Goal: Transaction & Acquisition: Purchase product/service

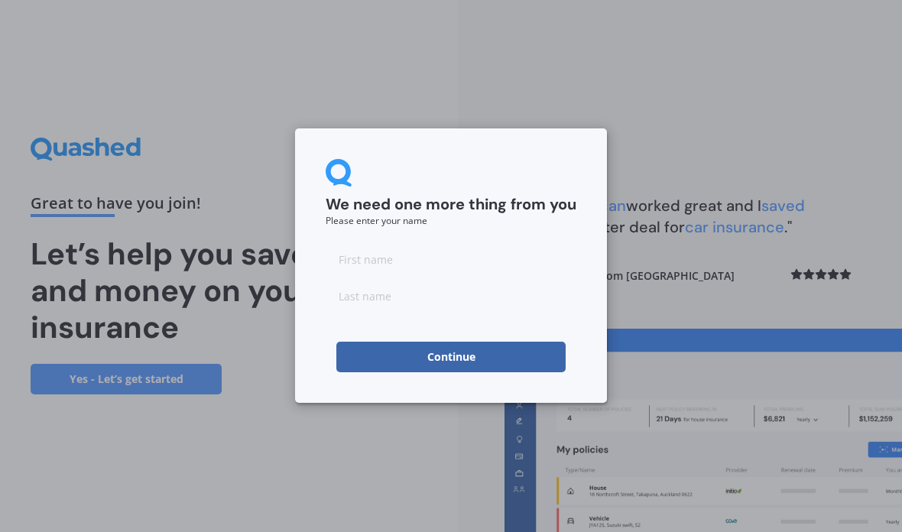
click at [498, 250] on input at bounding box center [451, 259] width 251 height 31
type input "Niall"
click at [473, 296] on input at bounding box center [451, 295] width 251 height 31
type input "m"
type input "[PERSON_NAME]"
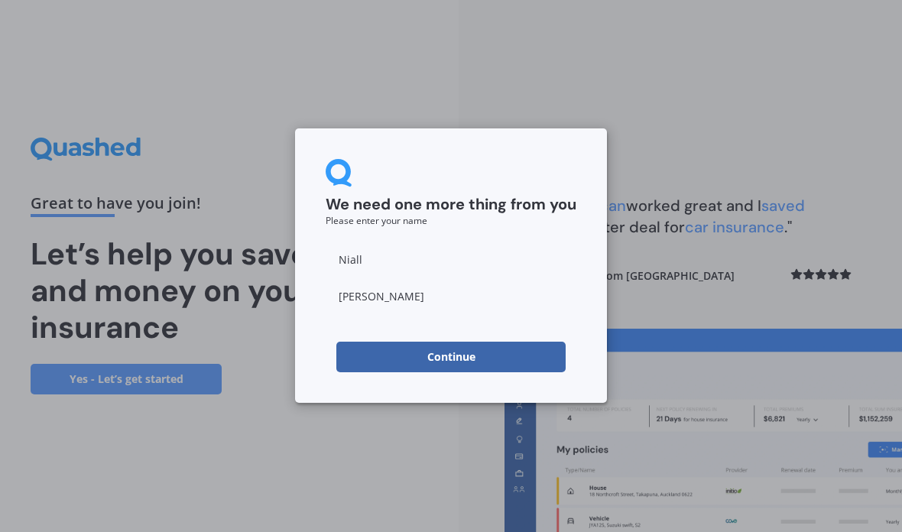
click at [475, 370] on button "Continue" at bounding box center [450, 357] width 229 height 31
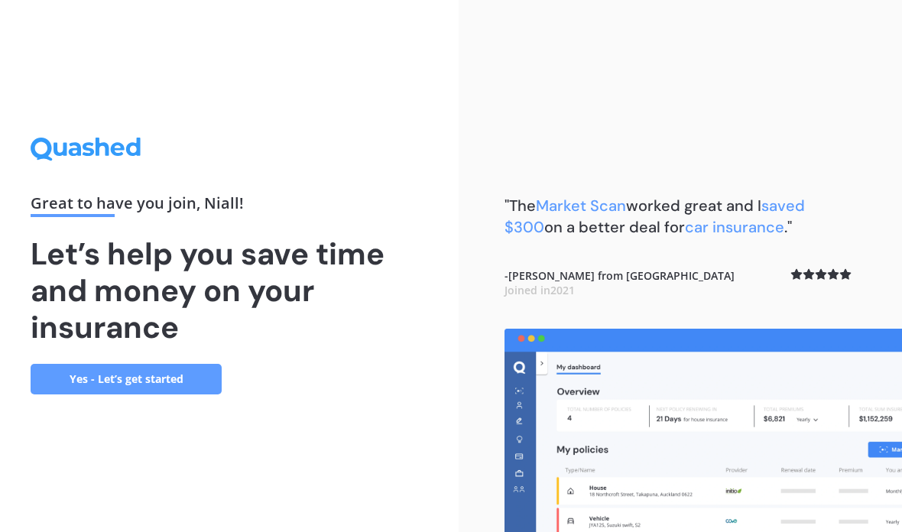
click at [188, 394] on link "Yes - Let’s get started" at bounding box center [126, 379] width 191 height 31
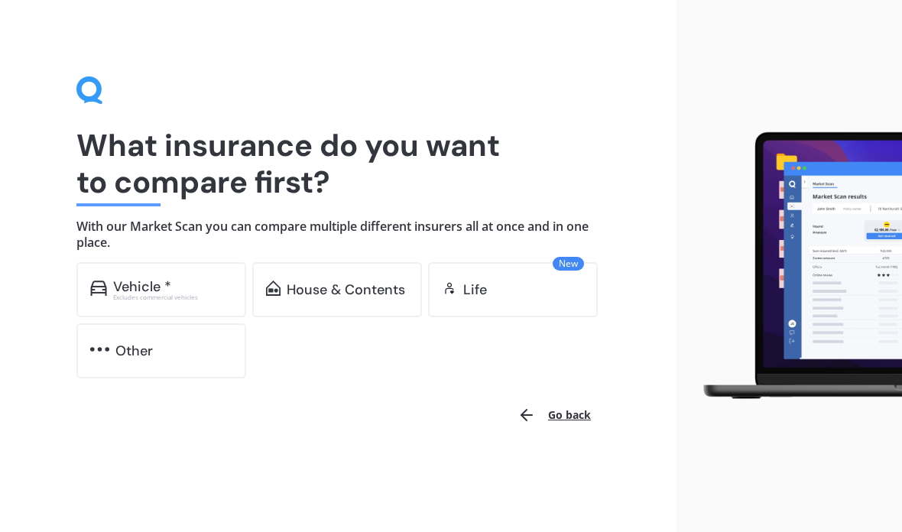
click at [222, 296] on div "Excludes commercial vehicles" at bounding box center [172, 297] width 119 height 6
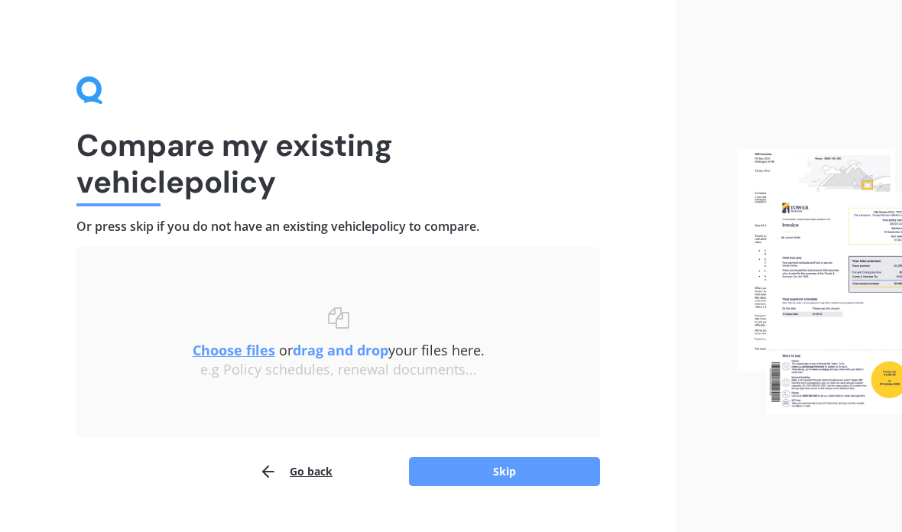
click at [537, 473] on button "Skip" at bounding box center [504, 471] width 191 height 29
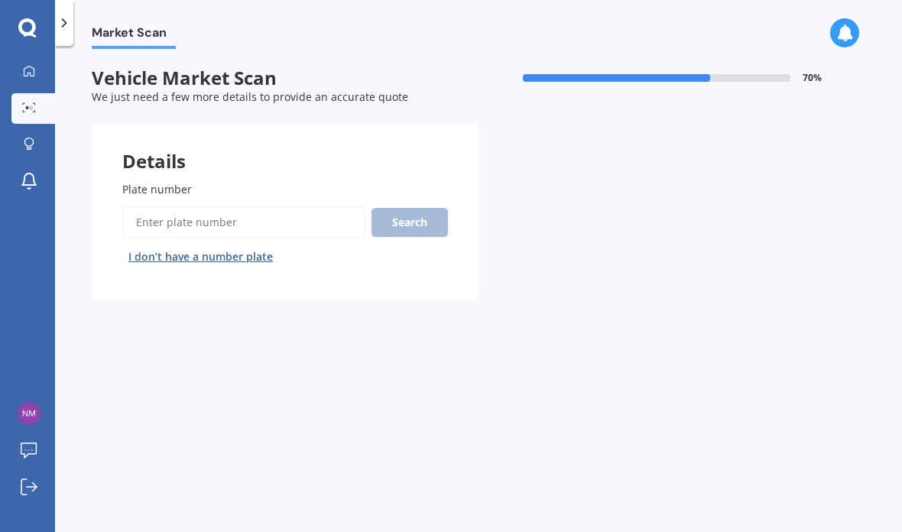
click at [278, 221] on input "Plate number" at bounding box center [243, 222] width 243 height 32
type input "NTU971"
click at [445, 211] on button "Search" at bounding box center [409, 222] width 76 height 29
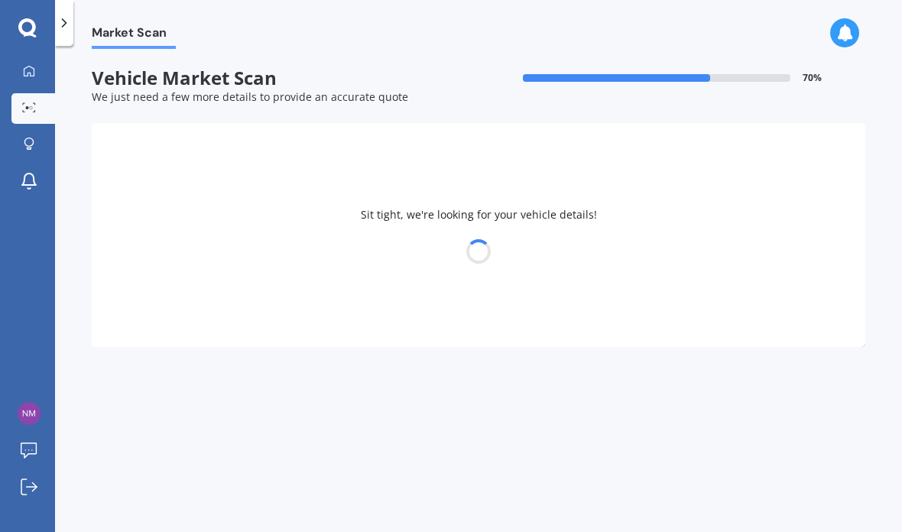
select select "TOYOTA"
select select "LANDCRUISER"
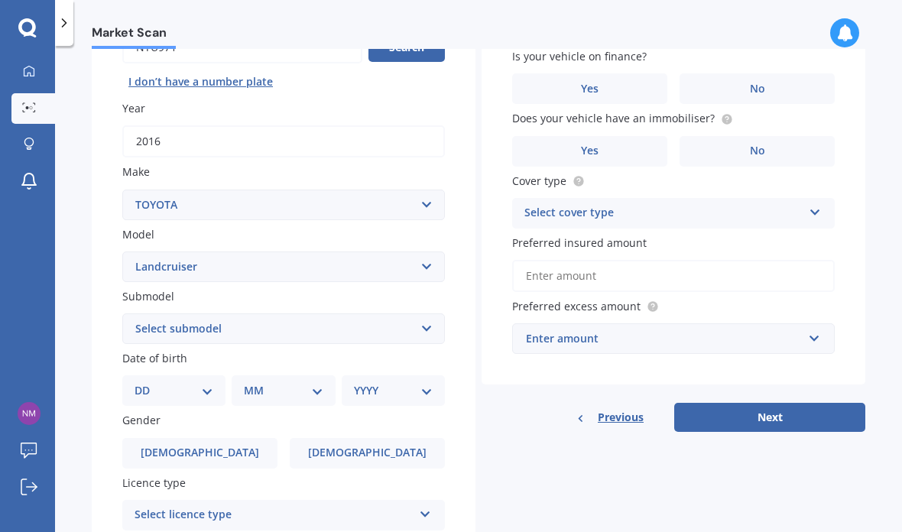
scroll to position [177, 0]
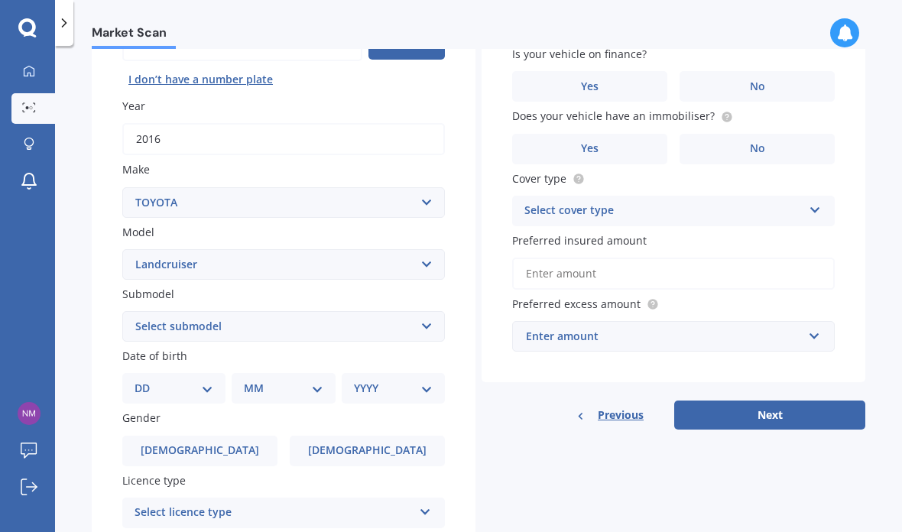
click at [193, 382] on select "DD 01 02 03 04 05 06 07 08 09 10 11 12 13 14 15 16 17 18 19 20 21 22 23 24 25 2…" at bounding box center [173, 388] width 79 height 17
select select "02"
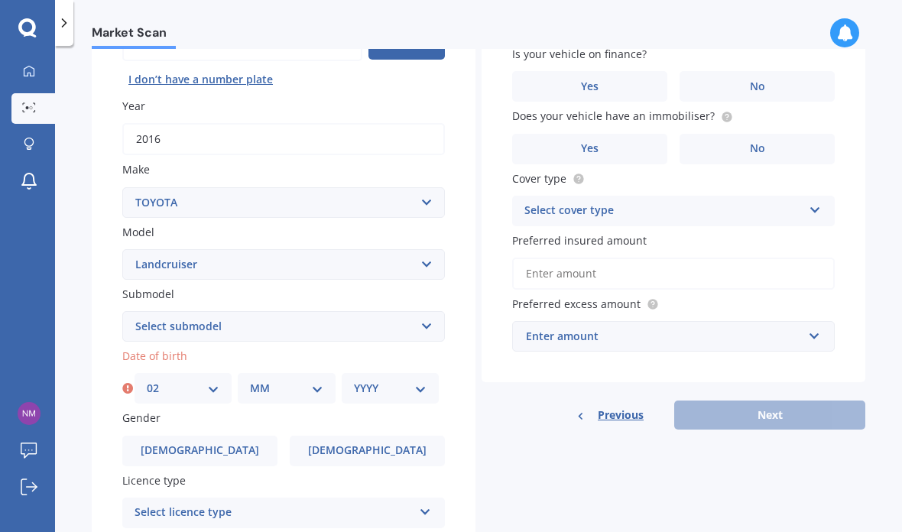
click at [312, 380] on select "MM 01 02 03 04 05 06 07 08 09 10 11 12" at bounding box center [286, 388] width 73 height 17
select select "01"
click at [399, 380] on select "YYYY 2025 2024 2023 2022 2021 2020 2019 2018 2017 2016 2015 2014 2013 2012 2011…" at bounding box center [390, 388] width 73 height 17
select select "1992"
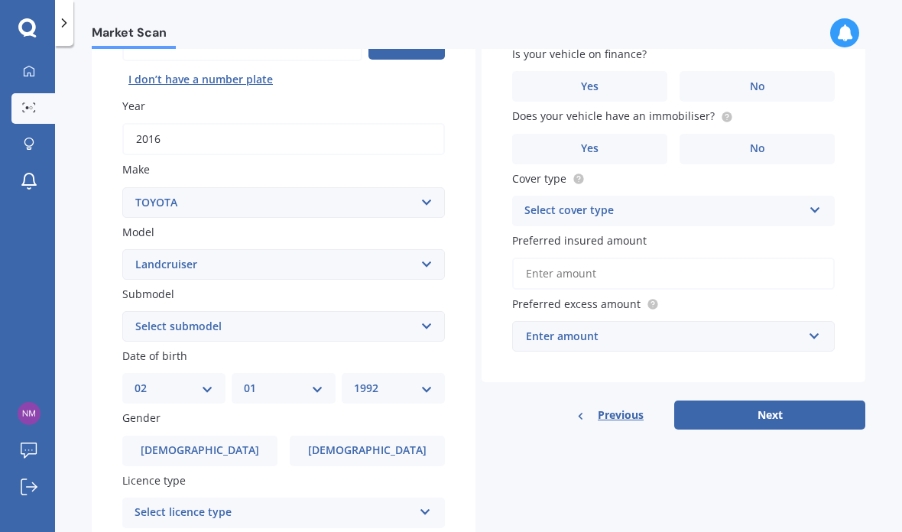
click at [249, 436] on label "[DEMOGRAPHIC_DATA]" at bounding box center [199, 451] width 155 height 31
click at [0, 0] on input "[DEMOGRAPHIC_DATA]" at bounding box center [0, 0] width 0 height 0
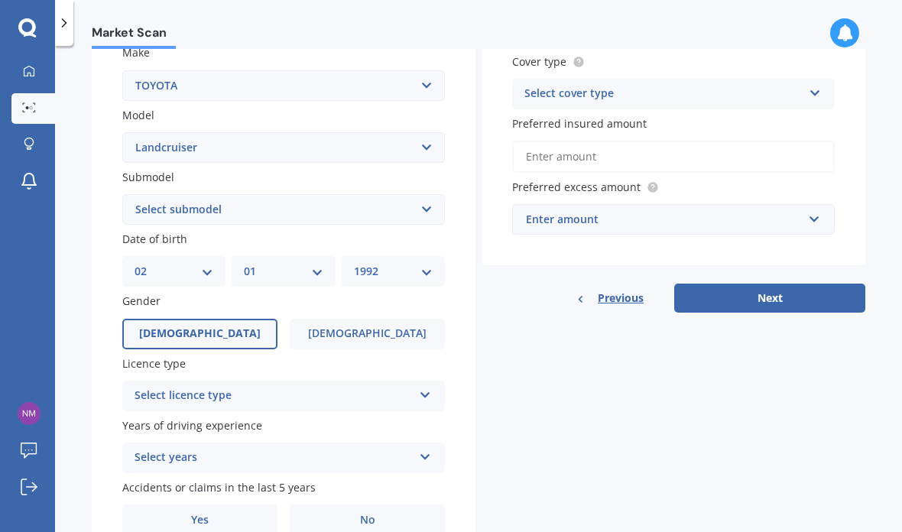
scroll to position [293, 0]
click at [396, 324] on label "[DEMOGRAPHIC_DATA]" at bounding box center [367, 334] width 155 height 31
click at [0, 0] on input "[DEMOGRAPHIC_DATA]" at bounding box center [0, 0] width 0 height 0
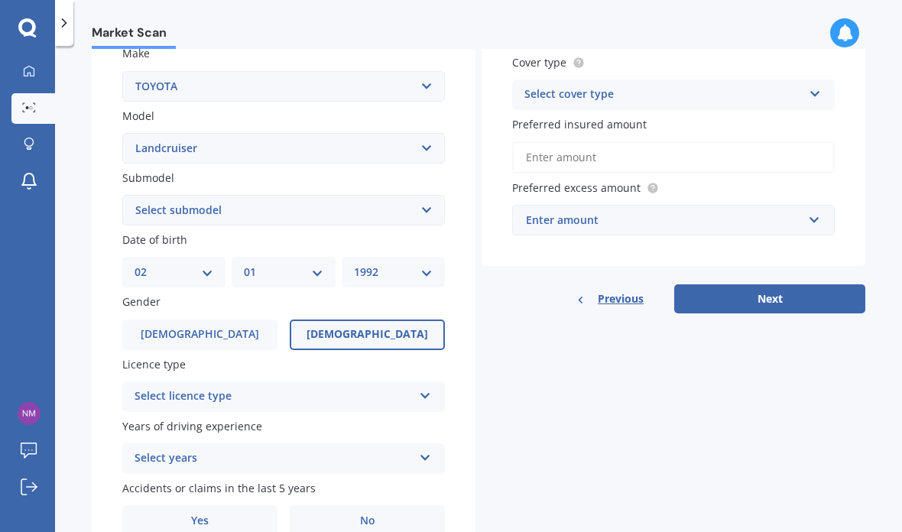
click at [254, 321] on label "[DEMOGRAPHIC_DATA]" at bounding box center [199, 334] width 155 height 31
click at [0, 0] on input "[DEMOGRAPHIC_DATA]" at bounding box center [0, 0] width 0 height 0
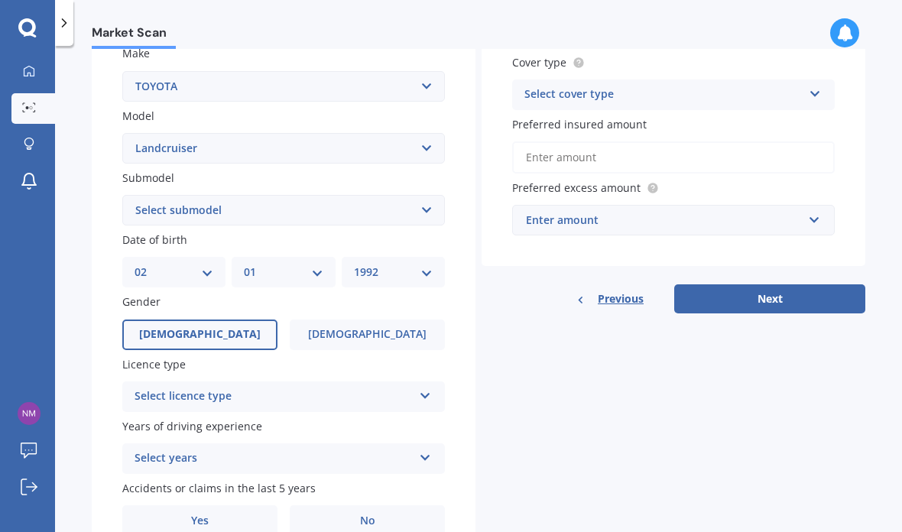
click at [414, 381] on div "Select licence type NZ Full NZ Restricted NZ Learners [GEOGRAPHIC_DATA] [GEOGRA…" at bounding box center [283, 396] width 322 height 31
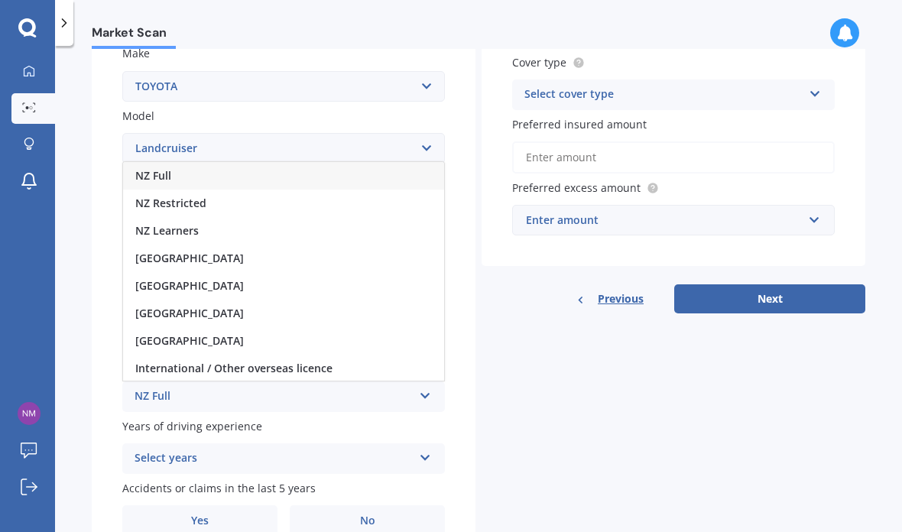
click at [370, 167] on div "NZ Full" at bounding box center [283, 176] width 321 height 28
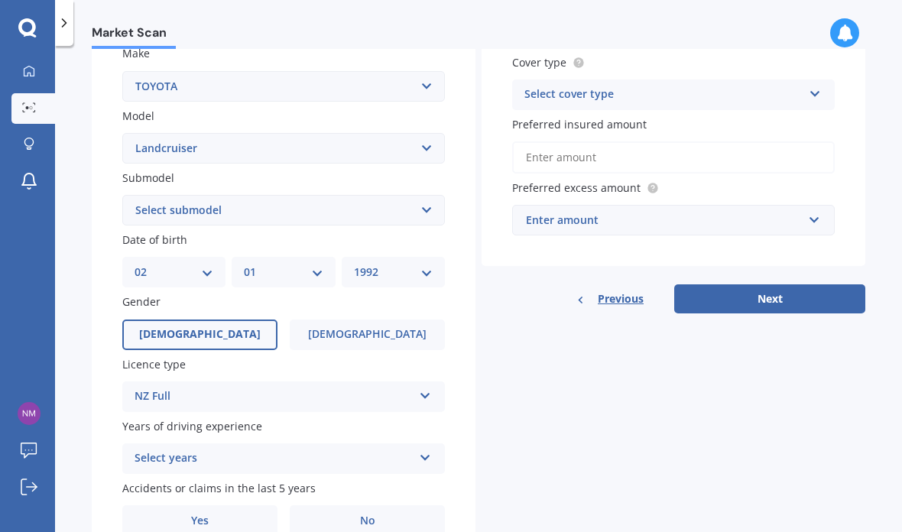
click at [429, 449] on icon at bounding box center [425, 454] width 13 height 11
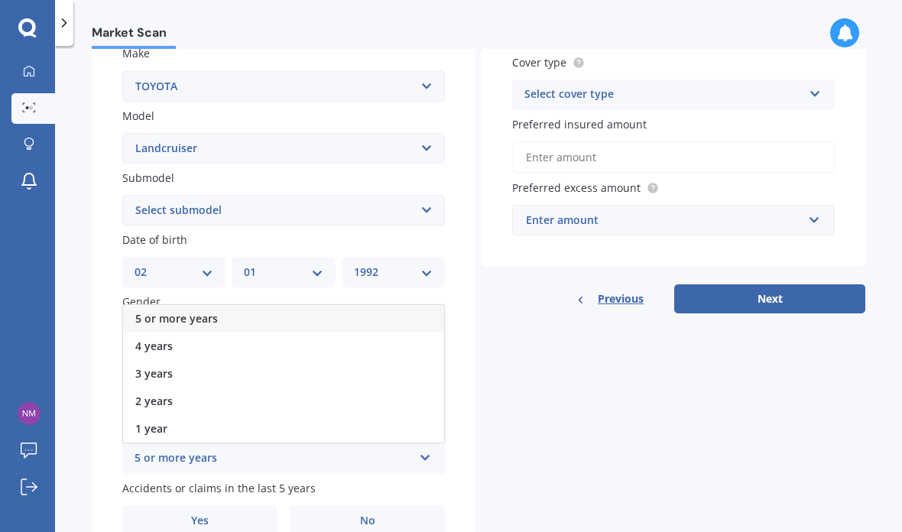
click at [366, 305] on div "5 or more years" at bounding box center [283, 319] width 321 height 28
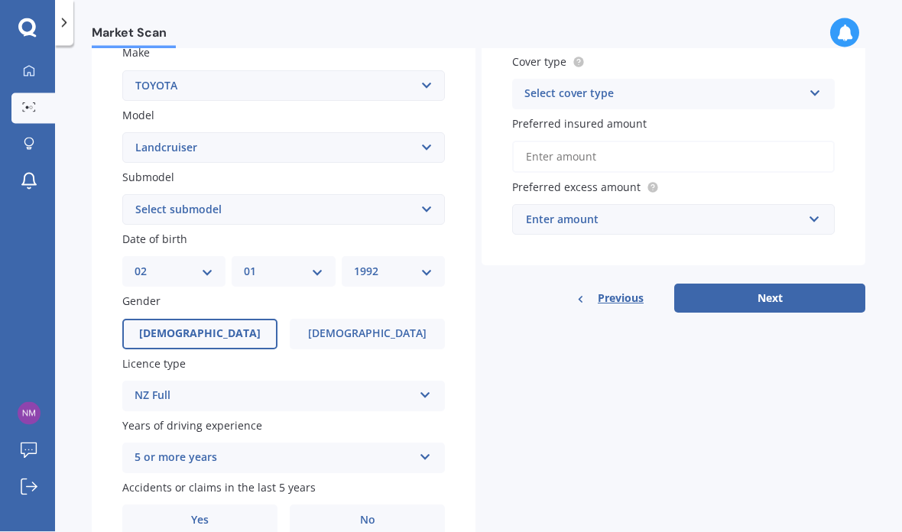
scroll to position [61, 0]
click at [398, 505] on label "No" at bounding box center [367, 520] width 155 height 31
click at [0, 0] on input "No" at bounding box center [0, 0] width 0 height 0
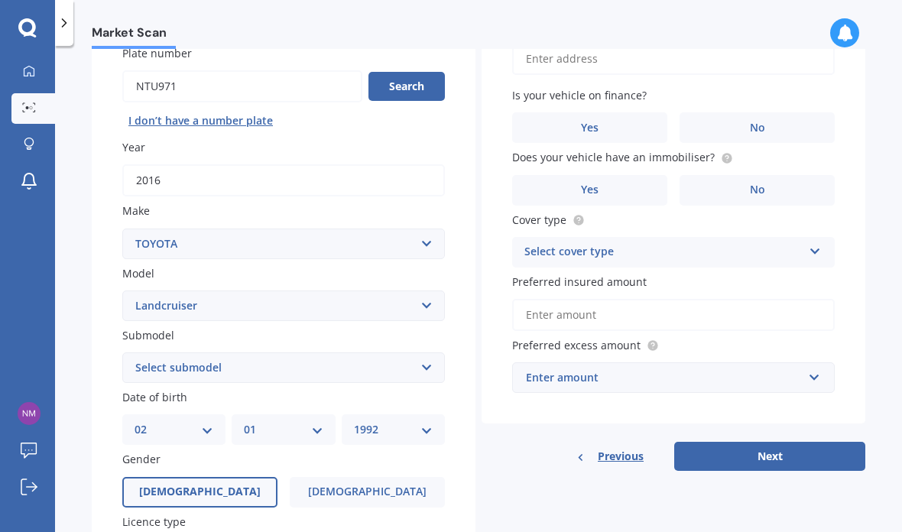
scroll to position [137, 0]
click at [802, 362] on input "text" at bounding box center [668, 376] width 309 height 29
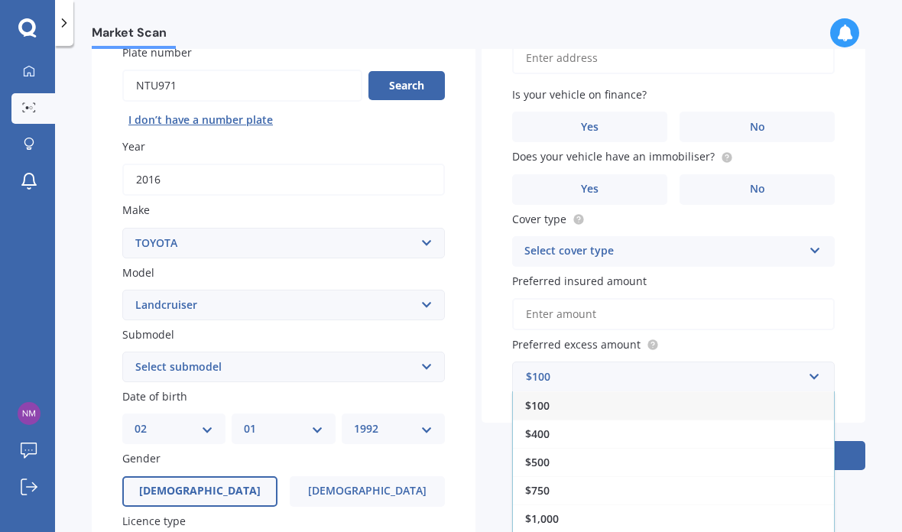
click at [577, 448] on div "$500" at bounding box center [673, 462] width 321 height 28
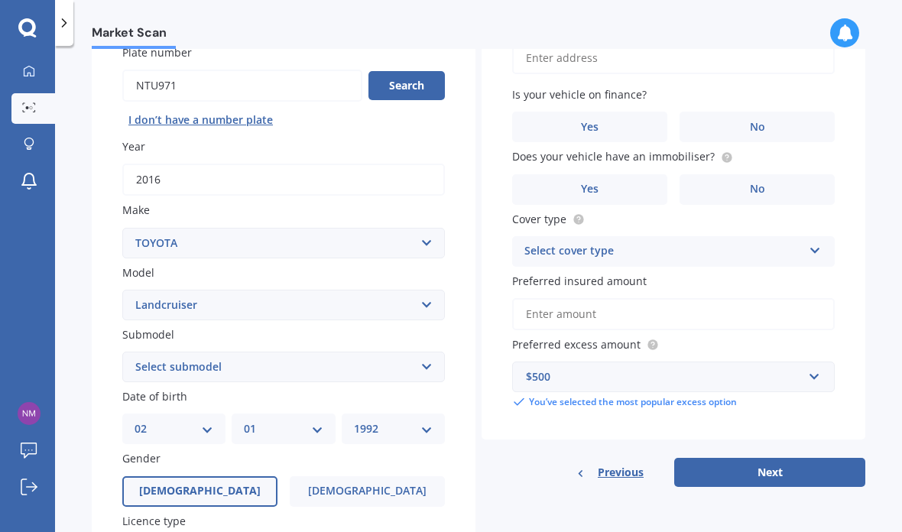
click at [693, 298] on input "Preferred insured amount" at bounding box center [673, 314] width 322 height 32
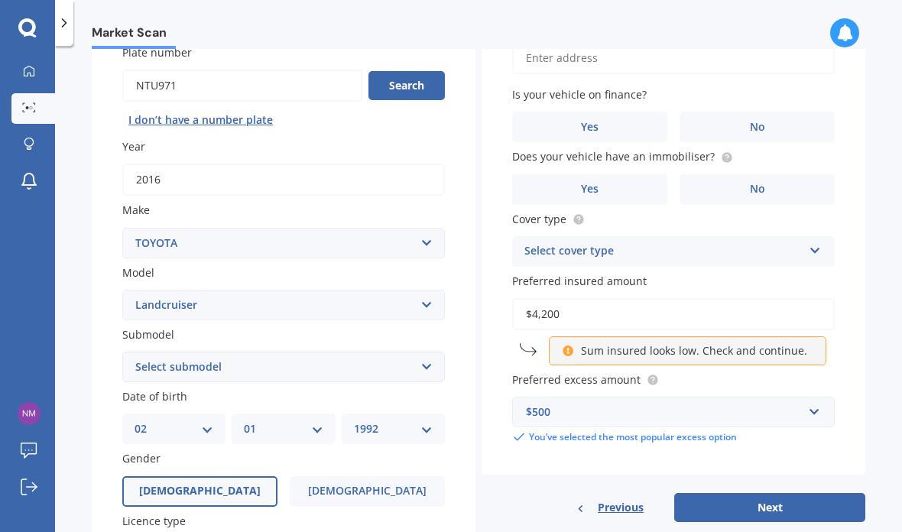
type input "$42,000"
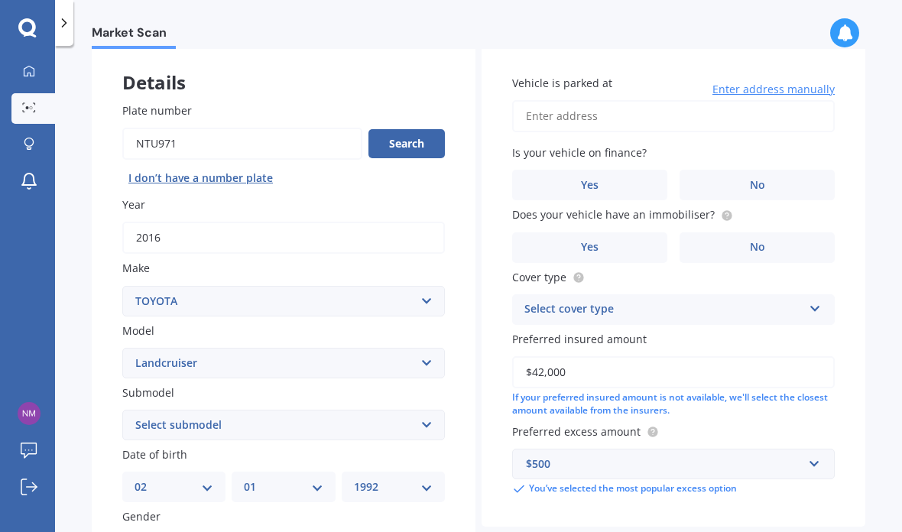
scroll to position [70, 0]
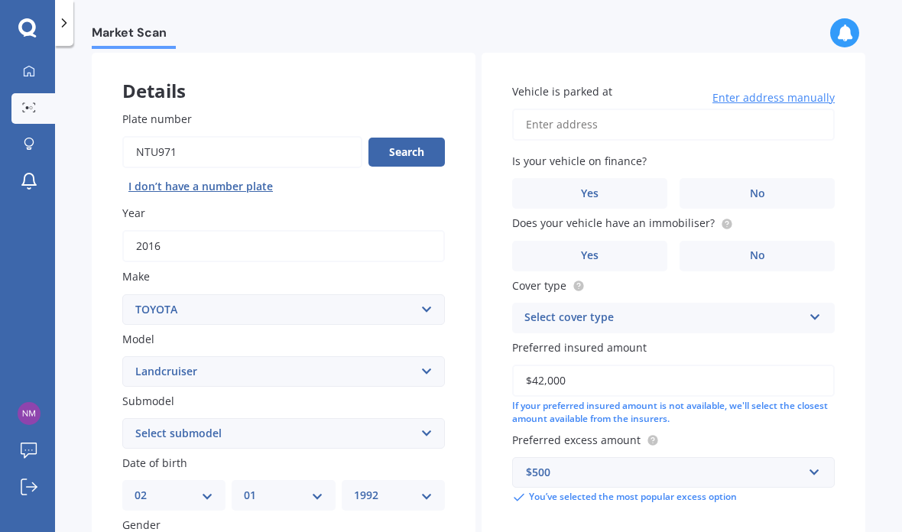
click at [750, 249] on span "No" at bounding box center [757, 255] width 15 height 13
click at [0, 0] on input "No" at bounding box center [0, 0] width 0 height 0
click at [776, 178] on label "No" at bounding box center [756, 193] width 155 height 31
click at [0, 0] on input "No" at bounding box center [0, 0] width 0 height 0
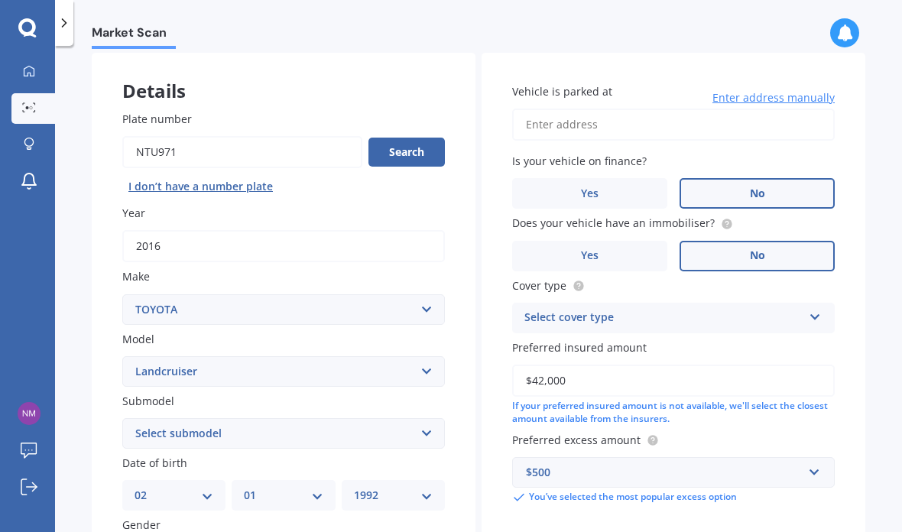
click at [753, 109] on input "Vehicle is parked at" at bounding box center [673, 125] width 322 height 32
type input "[STREET_ADDRESS][PERSON_NAME]"
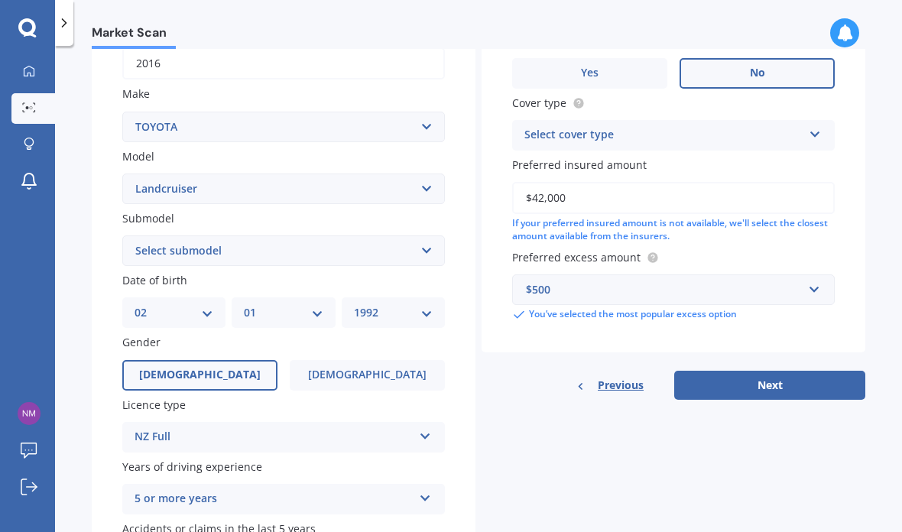
scroll to position [258, 0]
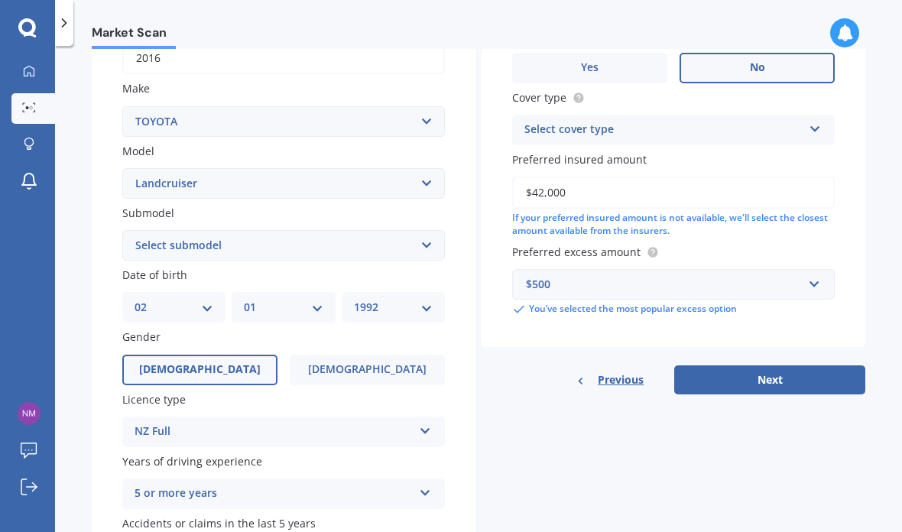
click at [826, 334] on div "Details Plate number Search I don’t have a number plate Year [DATE] Make Select…" at bounding box center [478, 233] width 773 height 737
click at [832, 365] on button "Next" at bounding box center [769, 379] width 191 height 29
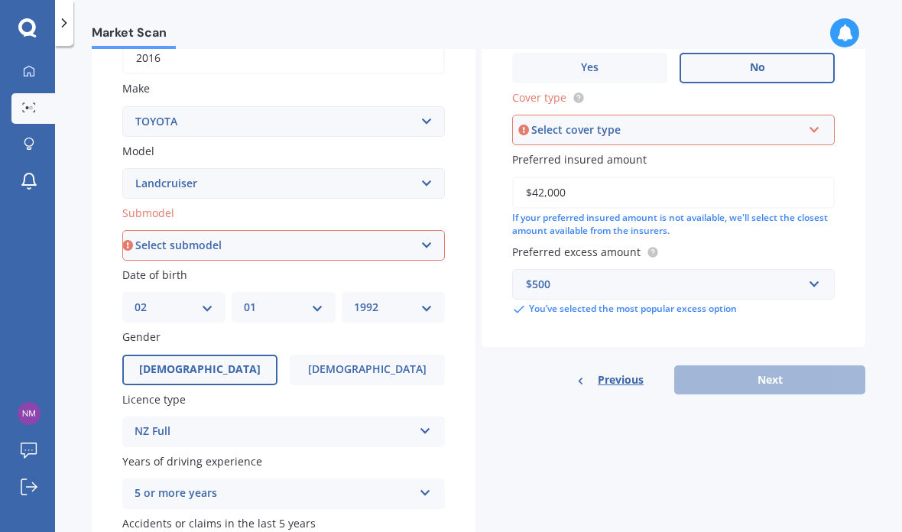
click at [844, 57] on div "Vehicle is parked at [STREET_ADDRESS][PERSON_NAME] Enter address manually Is yo…" at bounding box center [673, 106] width 384 height 482
click at [818, 122] on icon at bounding box center [814, 127] width 13 height 11
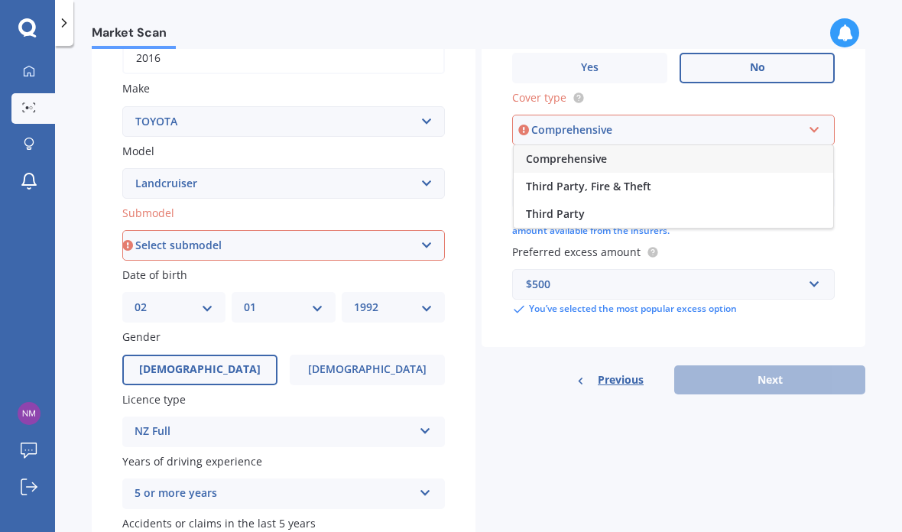
click at [770, 145] on div "Comprehensive" at bounding box center [673, 159] width 319 height 28
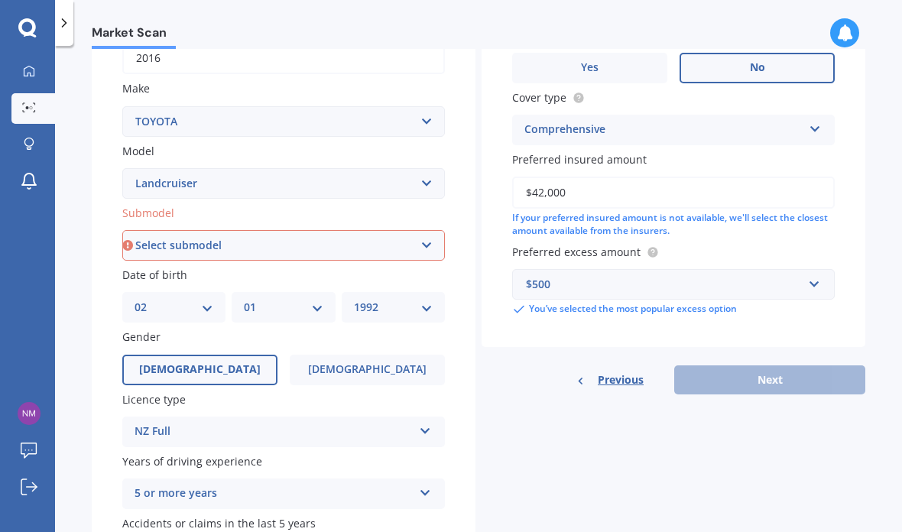
click at [437, 230] on select "Select submodel (All other) 4WD SWB Hard Top Diesel Diesel 4.2 4WD Diesel 4.5 4…" at bounding box center [283, 245] width 322 height 31
select select "[PERSON_NAME] TX TURBO DIESEL"
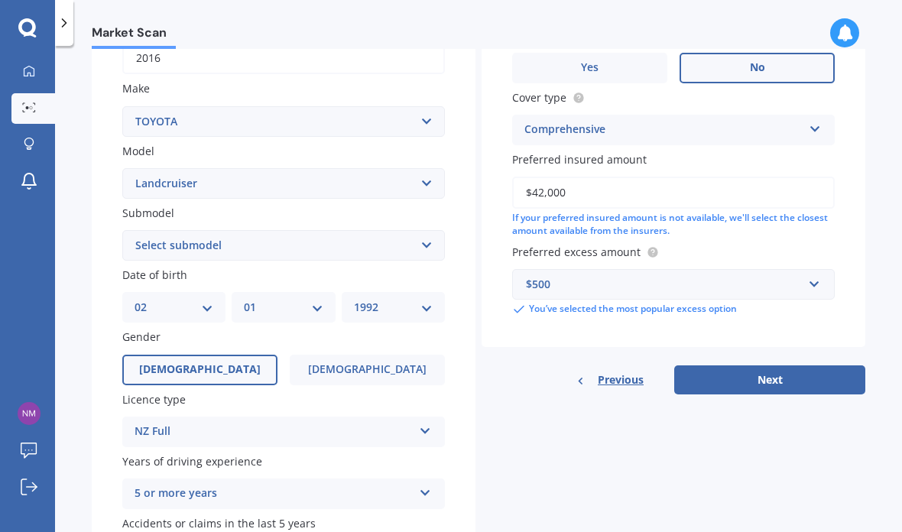
click at [786, 365] on button "Next" at bounding box center [769, 379] width 191 height 29
select select "02"
select select "01"
select select "1992"
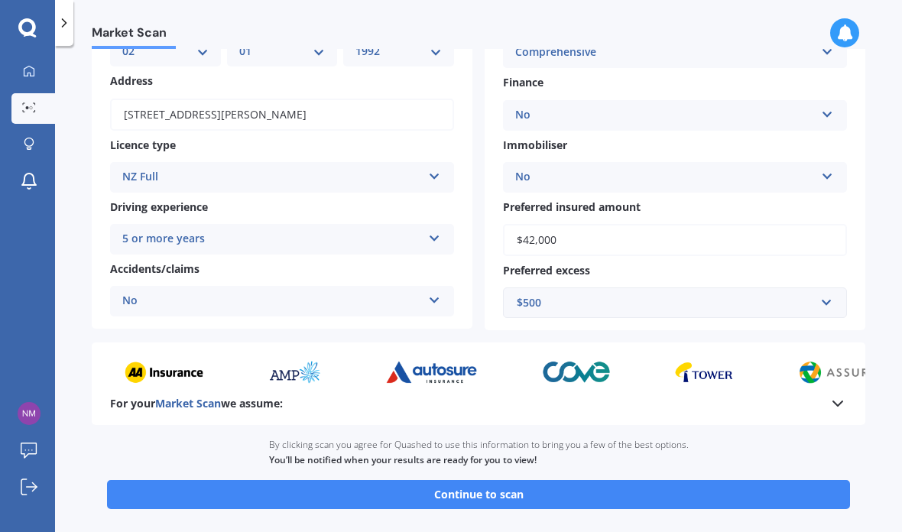
scroll to position [186, 0]
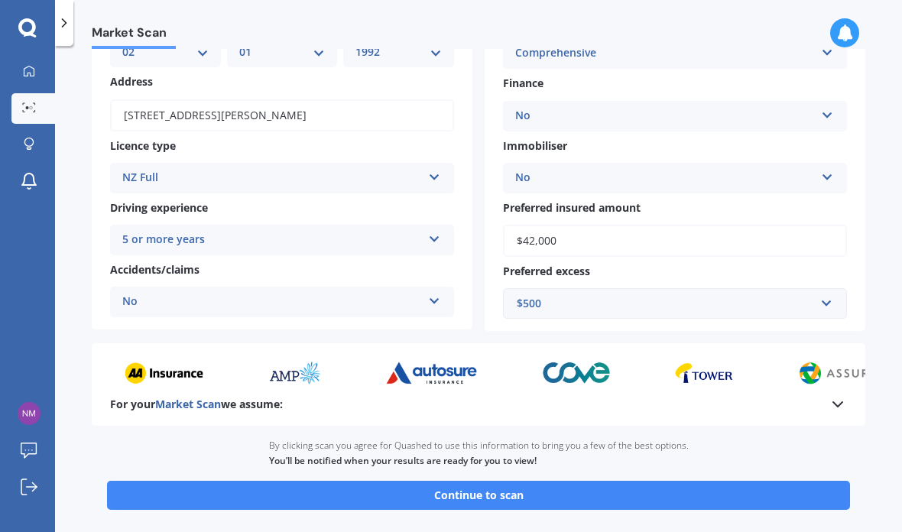
click at [734, 481] on button "Continue to scan" at bounding box center [478, 495] width 743 height 29
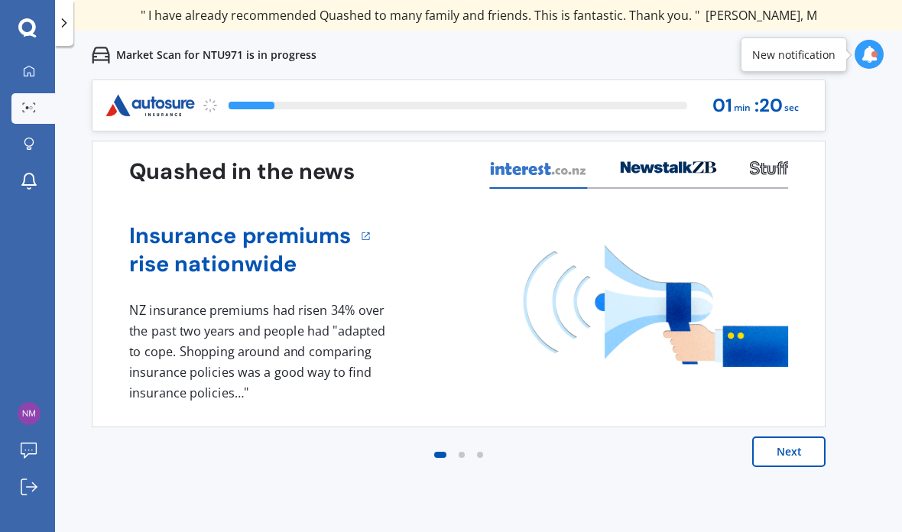
click at [788, 449] on button "Next" at bounding box center [788, 451] width 73 height 31
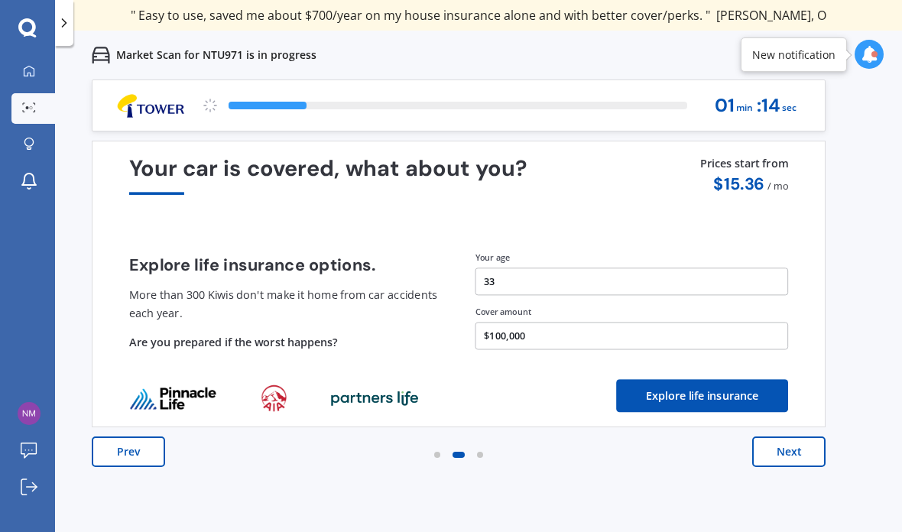
click at [792, 447] on button "Next" at bounding box center [788, 451] width 73 height 31
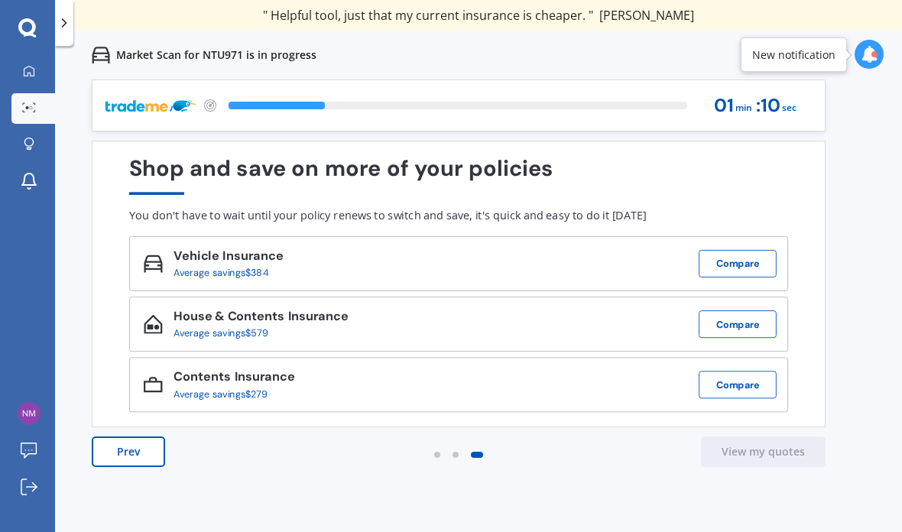
click at [763, 251] on button "Compare" at bounding box center [737, 264] width 78 height 28
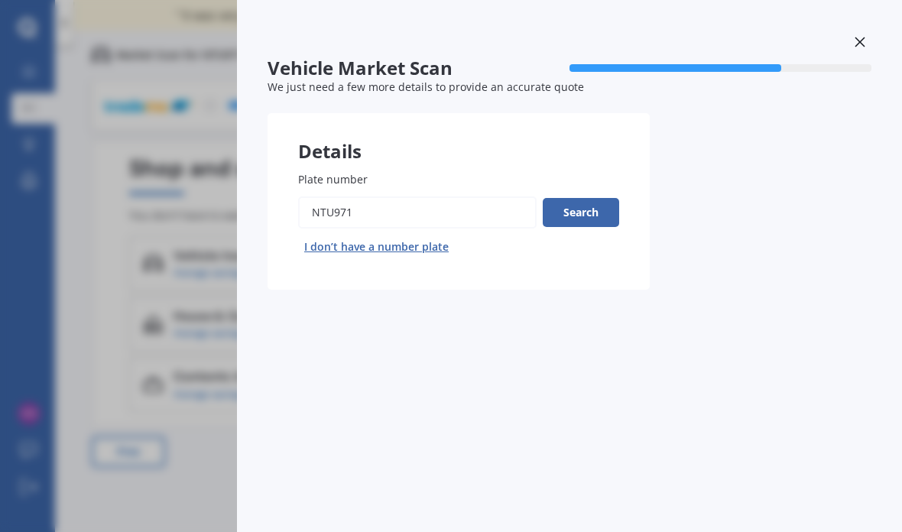
click at [596, 213] on button "Search" at bounding box center [581, 212] width 76 height 29
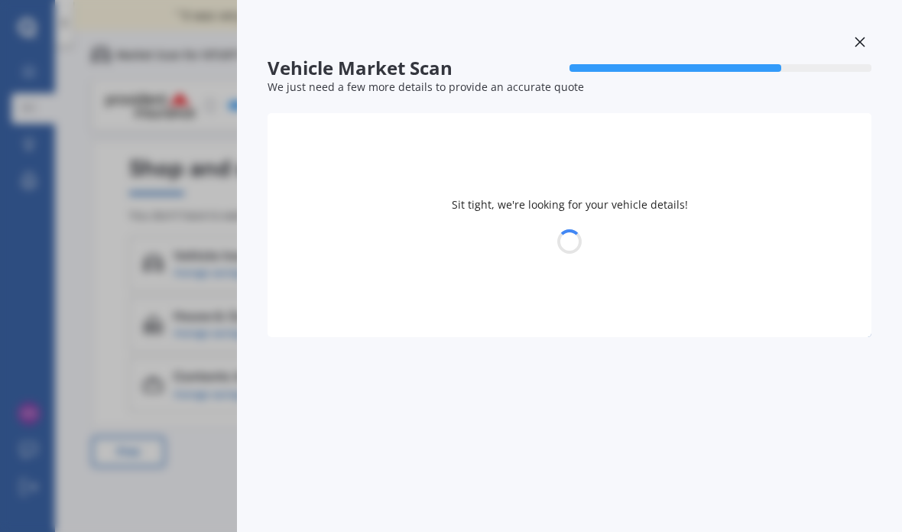
select select "TOYOTA"
select select "LANDCRUISER"
select select "02"
select select "01"
select select "1992"
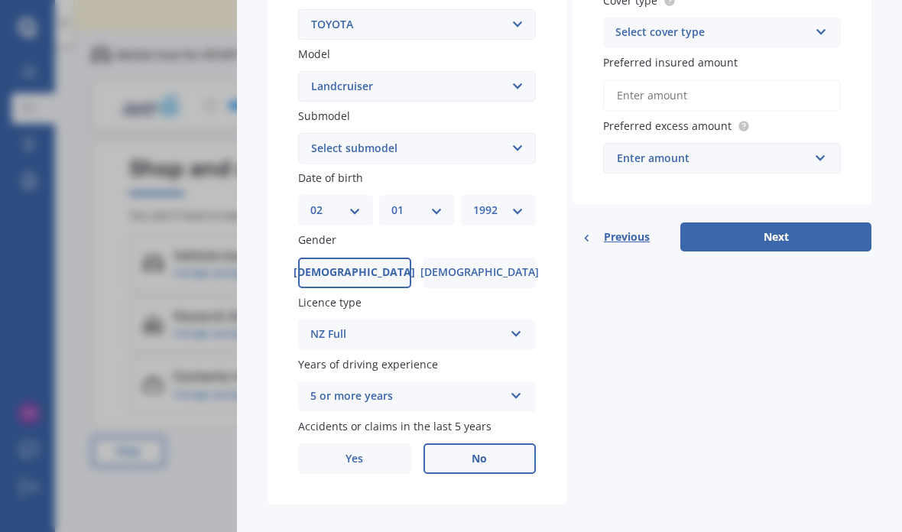
scroll to position [347, 0]
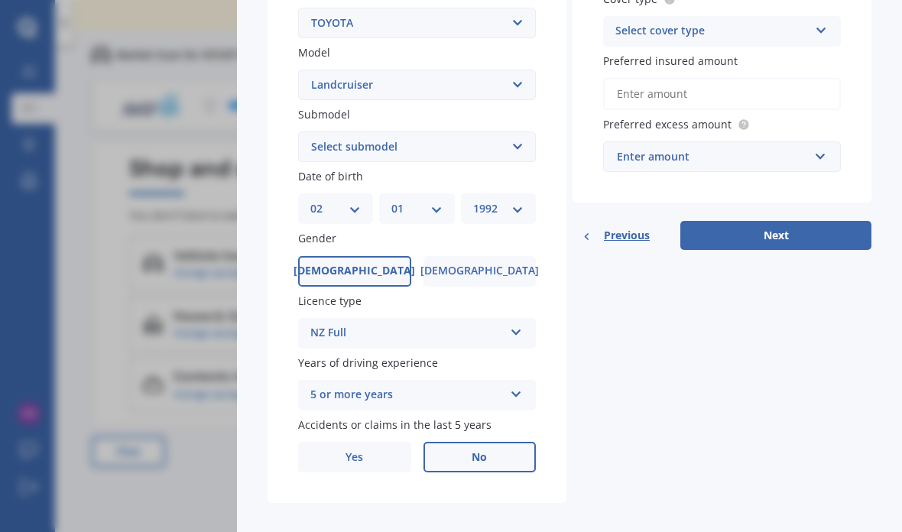
click at [828, 232] on button "Next" at bounding box center [775, 235] width 191 height 29
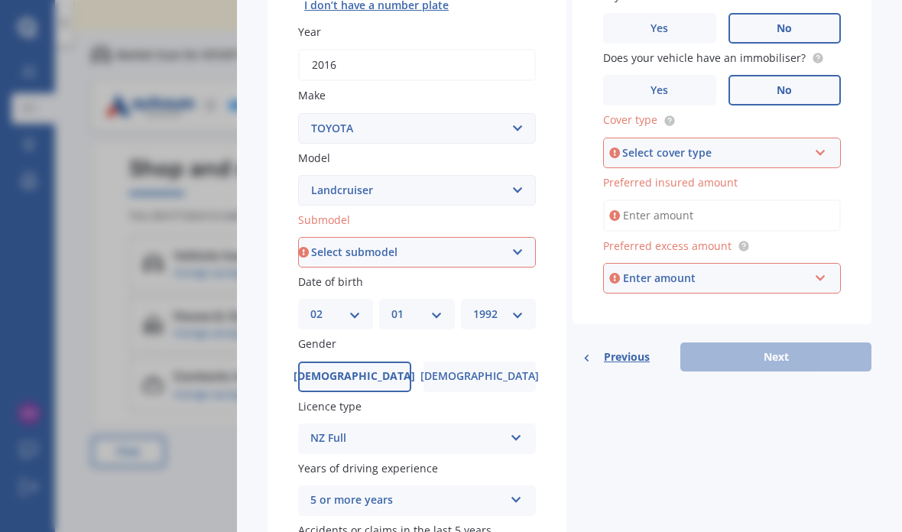
scroll to position [234, 0]
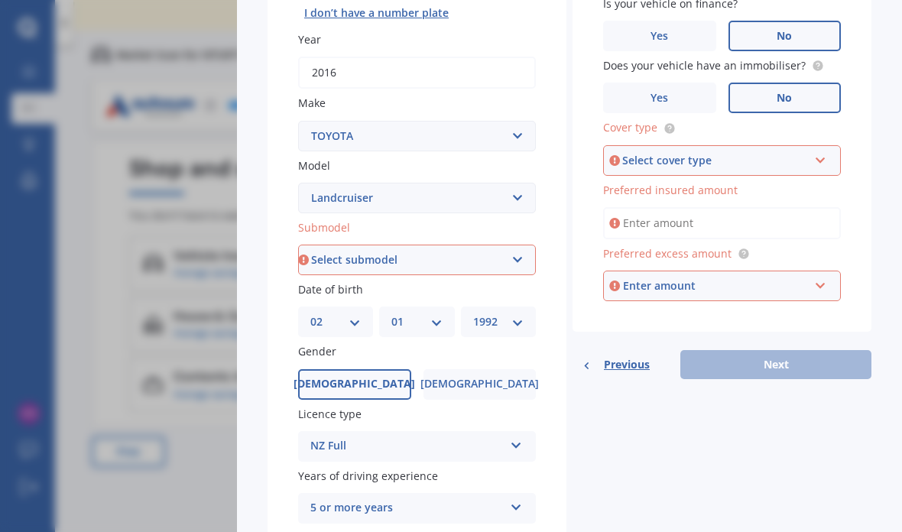
click at [809, 145] on div "Select cover type Comprehensive Third Party, Fire & Theft Third Party" at bounding box center [722, 160] width 238 height 31
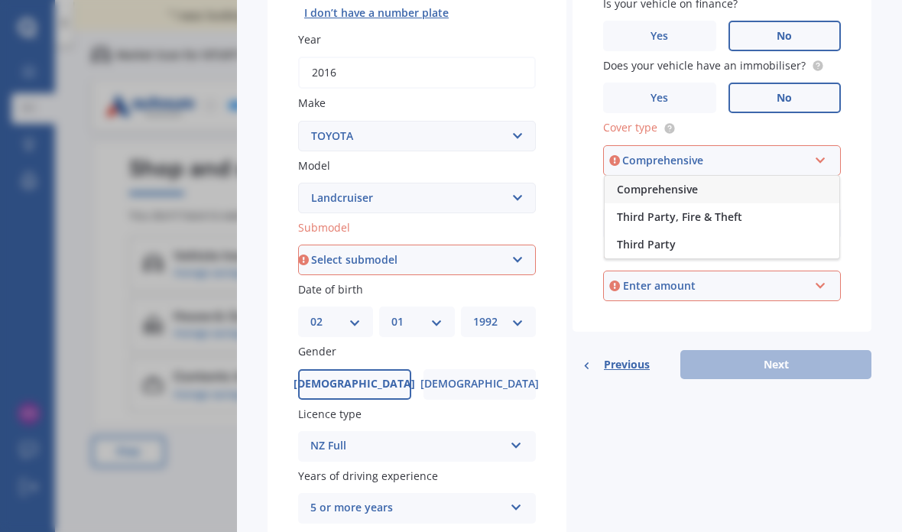
click at [769, 176] on div "Comprehensive" at bounding box center [721, 190] width 235 height 28
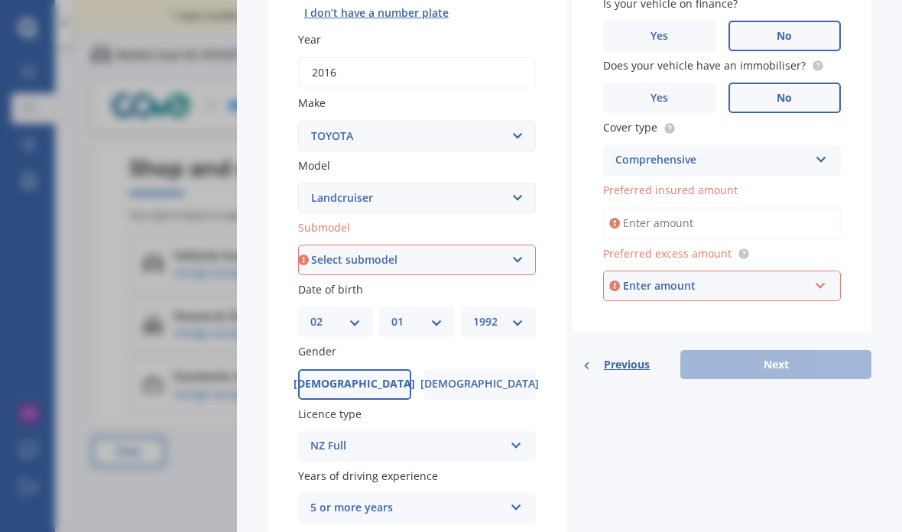
click at [505, 245] on select "Select submodel (All other) 4WD SWB Hard Top Diesel Diesel 4.2 4WD Diesel 4.5 4…" at bounding box center [417, 260] width 238 height 31
select select "[PERSON_NAME] TX TURBO DIESEL"
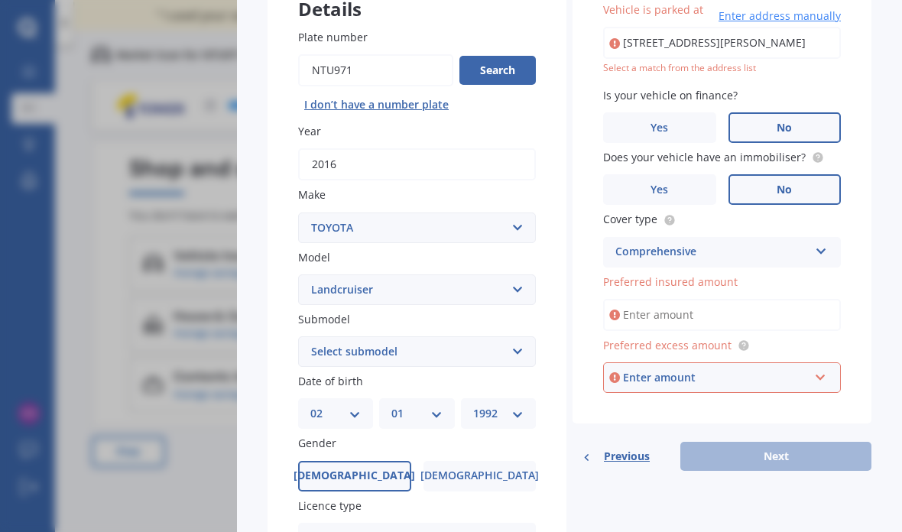
scroll to position [0, 0]
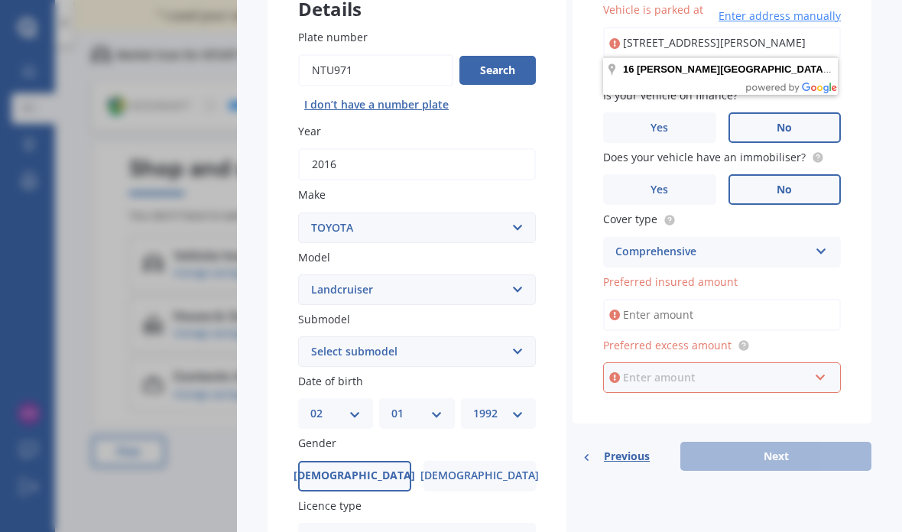
click at [818, 369] on input "text" at bounding box center [716, 377] width 224 height 29
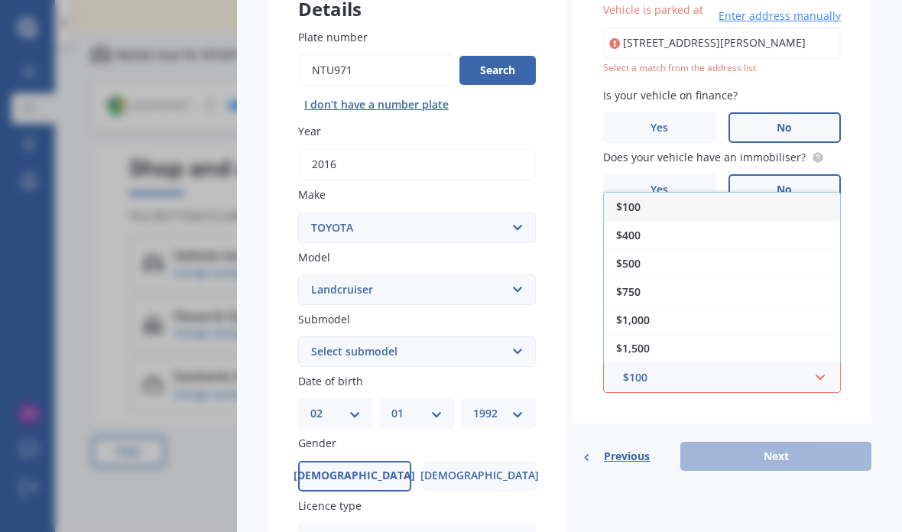
click at [689, 252] on div "$500" at bounding box center [722, 263] width 236 height 28
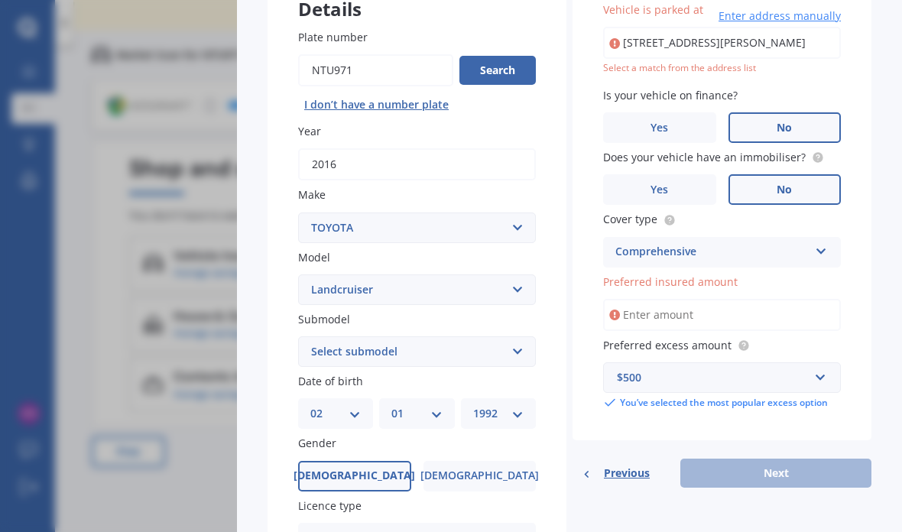
click at [770, 315] on input "Preferred insured amount" at bounding box center [722, 315] width 238 height 32
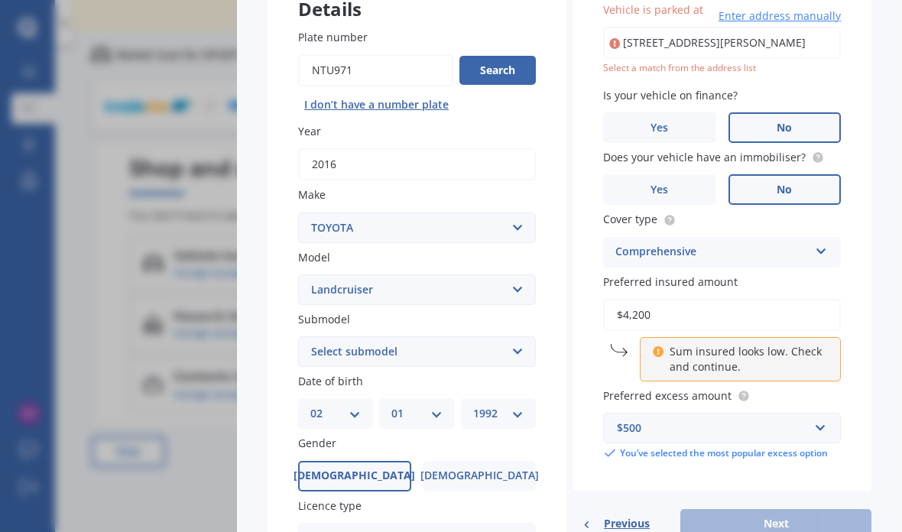
type input "$42,000"
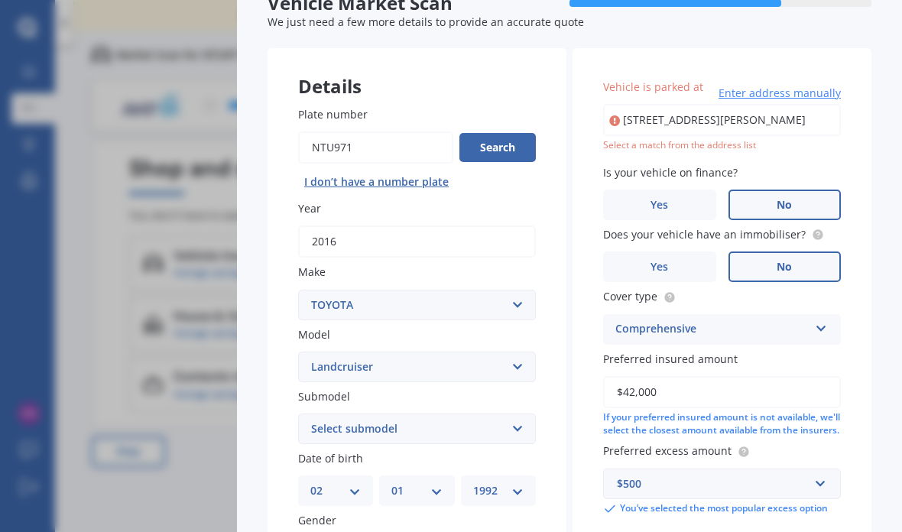
scroll to position [64, 0]
click at [816, 116] on input "[STREET_ADDRESS][PERSON_NAME]" at bounding box center [722, 121] width 238 height 32
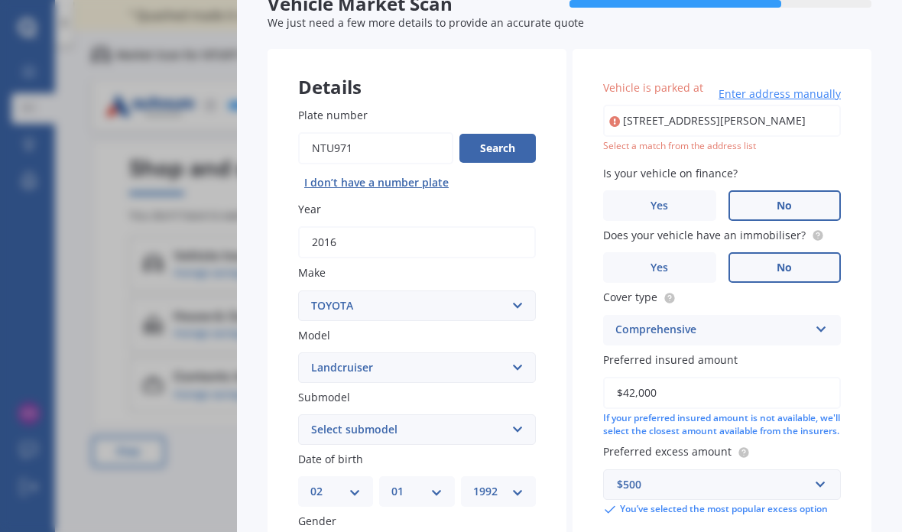
type input "[STREET_ADDRESS][PERSON_NAME]"
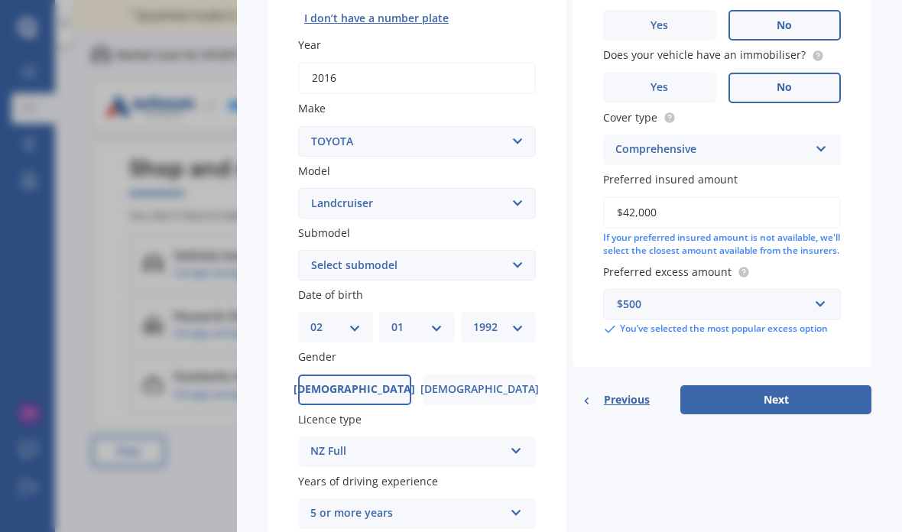
scroll to position [228, 0]
click at [758, 393] on button "Next" at bounding box center [775, 399] width 191 height 29
select select "02"
select select "01"
select select "1992"
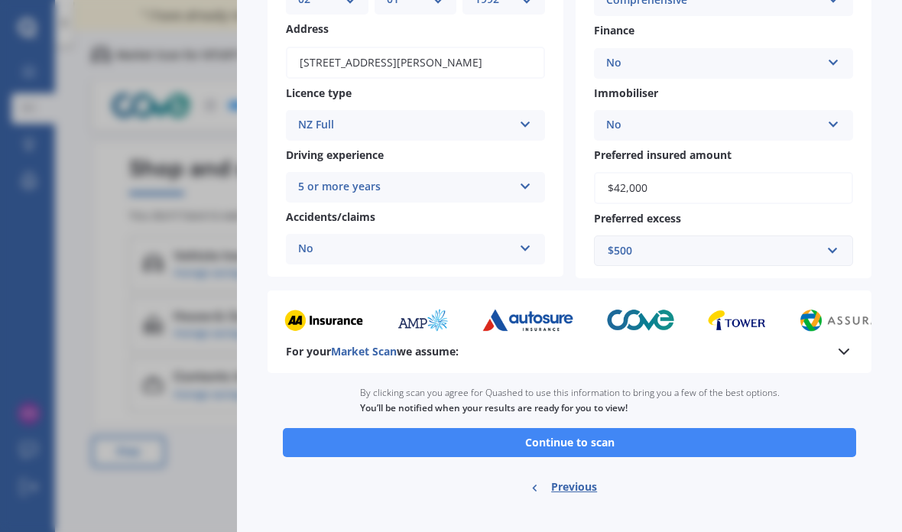
click at [792, 433] on button "Continue to scan" at bounding box center [569, 442] width 573 height 29
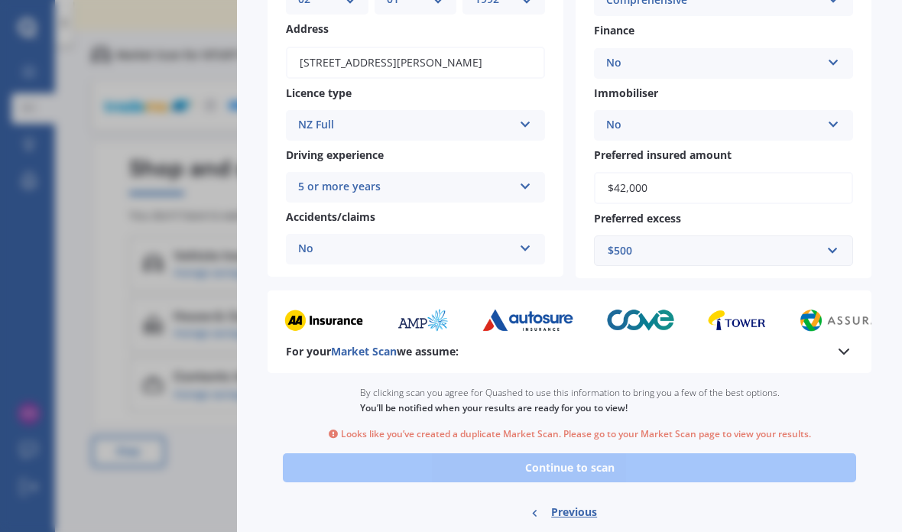
click at [167, 371] on div "Vehicle Market Scan summary 90 % Check your details and click continue to scan …" at bounding box center [451, 266] width 902 height 532
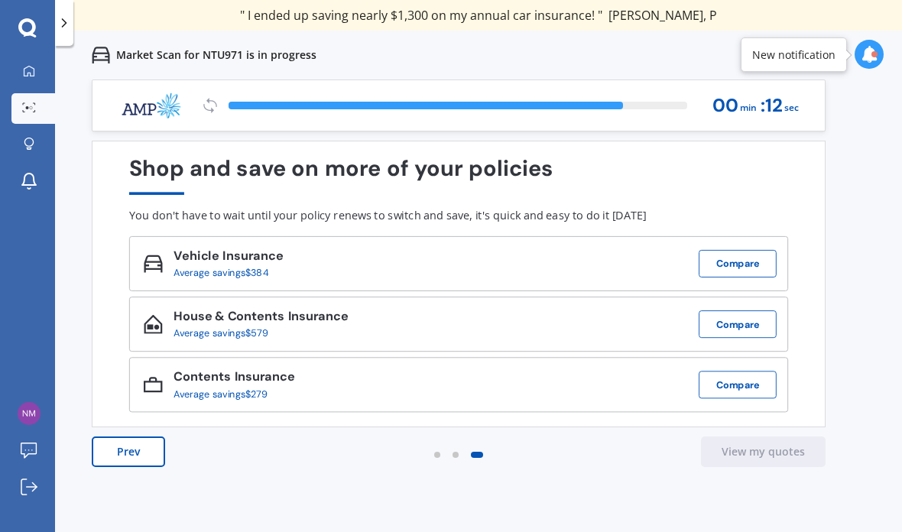
scroll to position [0, 0]
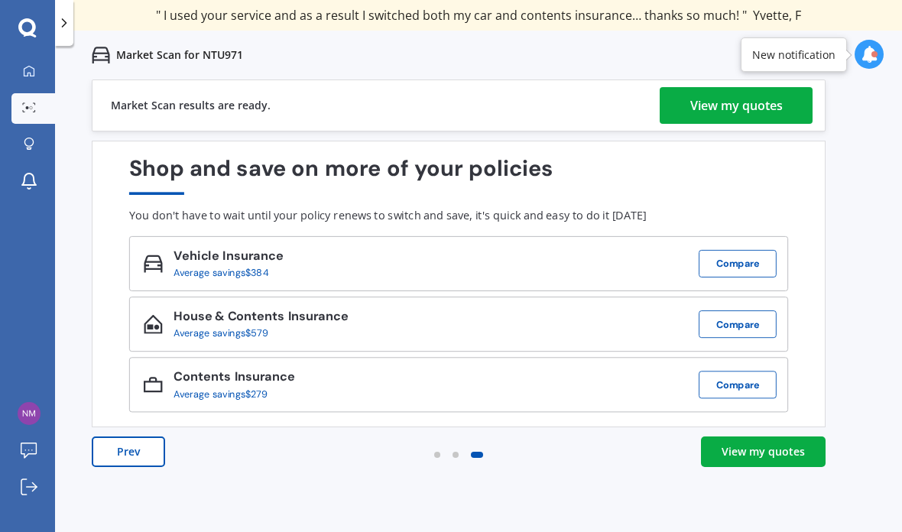
click at [781, 449] on div "View my quotes" at bounding box center [762, 451] width 83 height 15
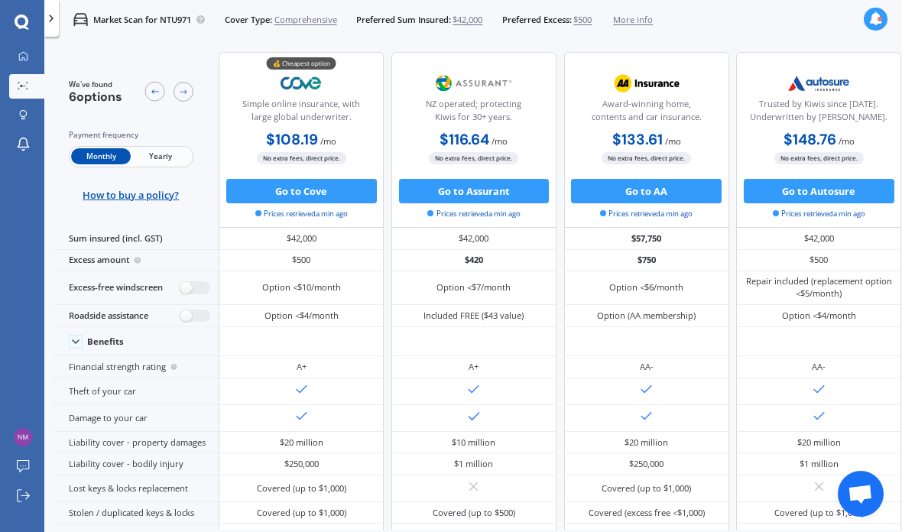
click at [784, 356] on div at bounding box center [818, 341] width 165 height 29
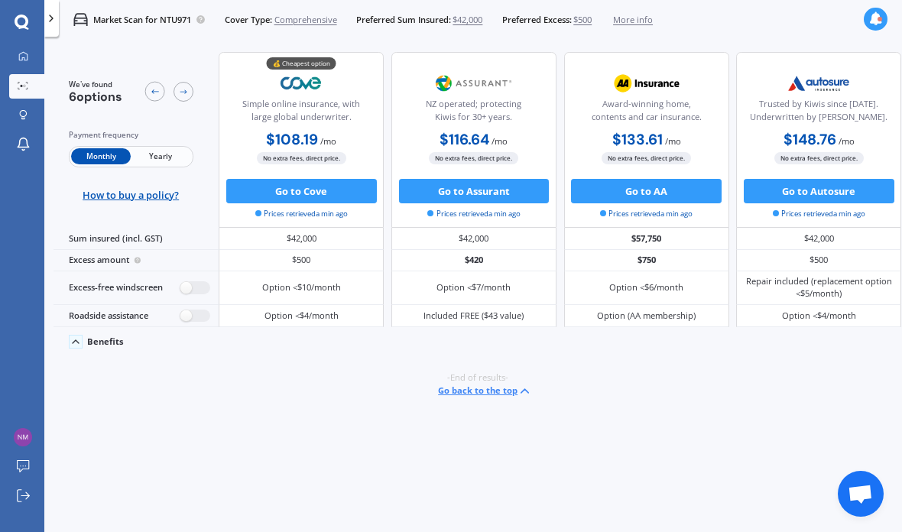
click at [514, 398] on button "Go back to the top" at bounding box center [485, 391] width 94 height 15
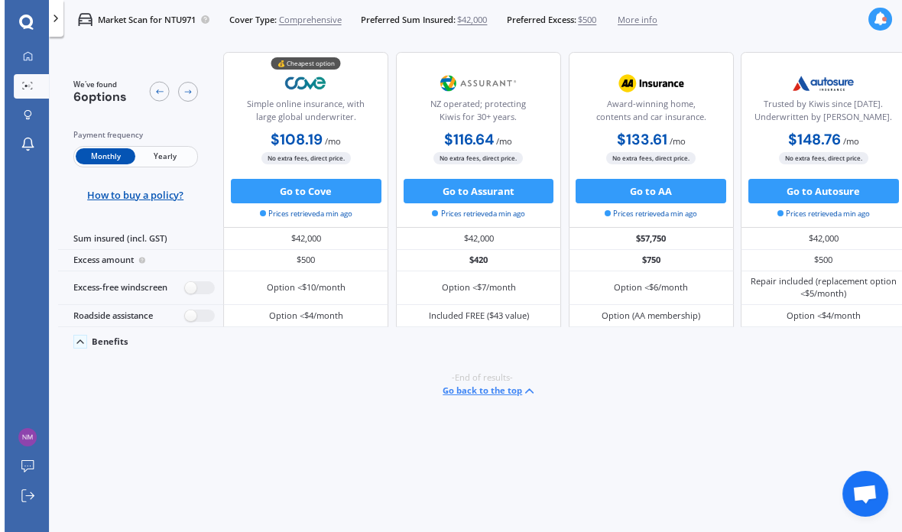
scroll to position [1, 0]
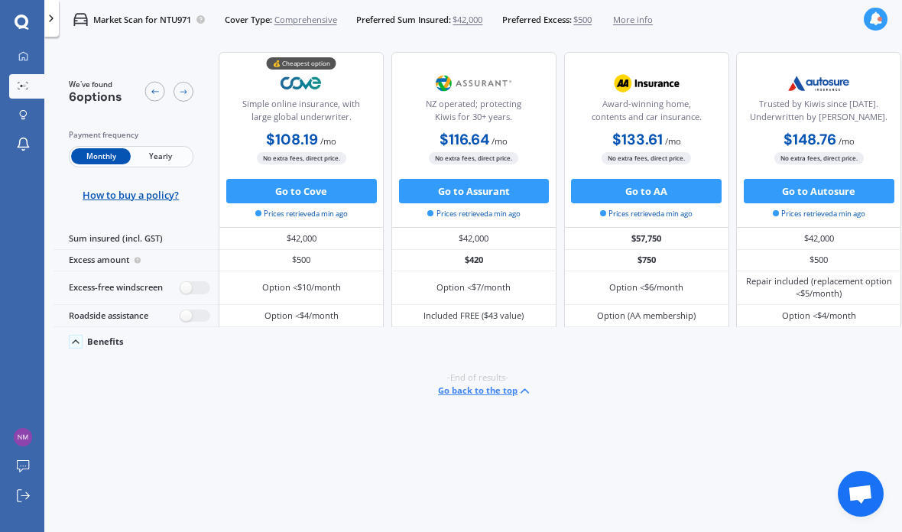
click at [591, 24] on span "$500" at bounding box center [582, 20] width 18 height 12
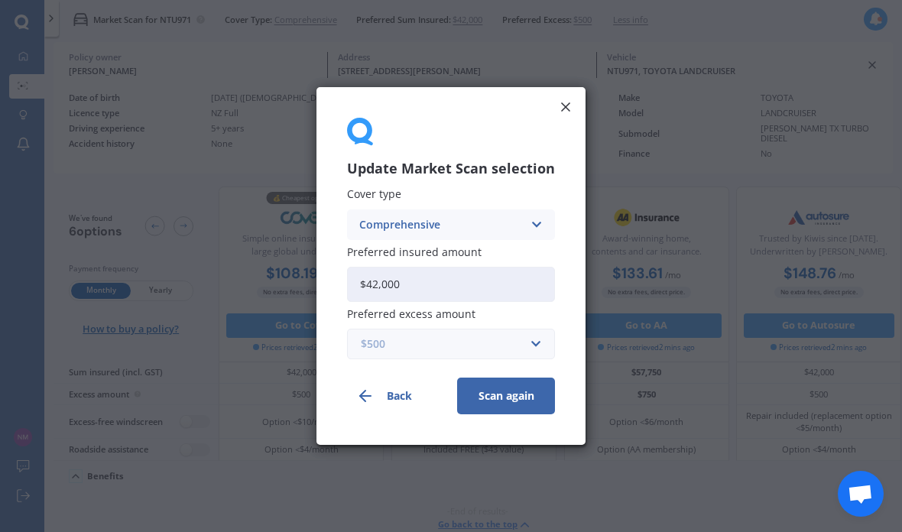
click at [540, 345] on input "text" at bounding box center [445, 343] width 194 height 29
type input "600"
click at [516, 397] on button "Scan again" at bounding box center [506, 395] width 98 height 37
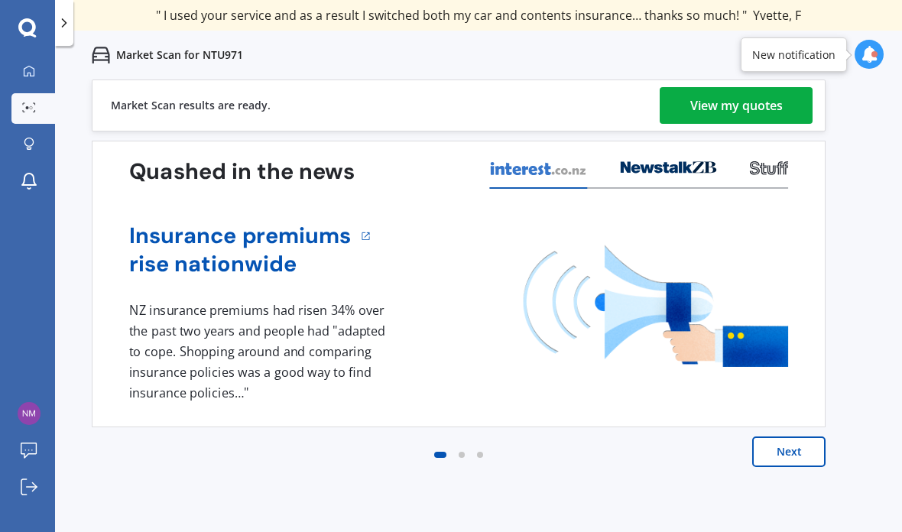
click at [760, 93] on div "View my quotes" at bounding box center [736, 105] width 92 height 37
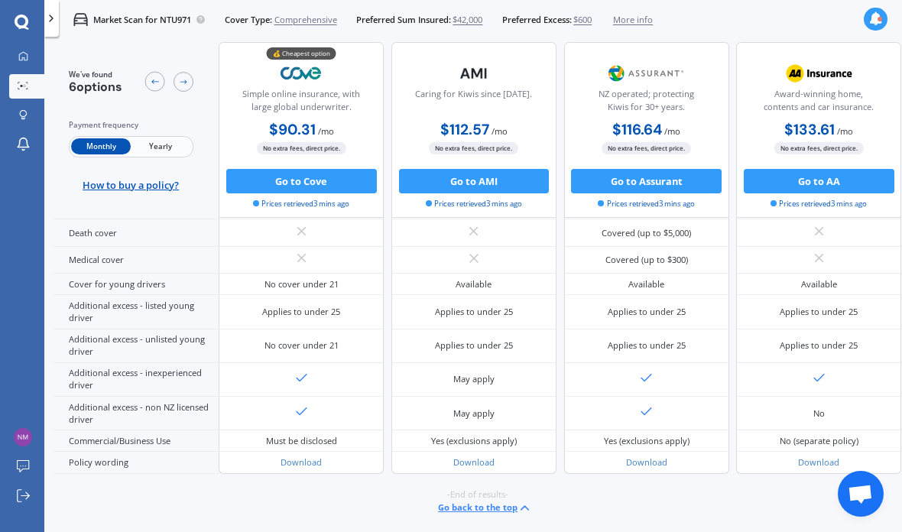
scroll to position [910, 0]
